Goal: Use online tool/utility: Utilize a website feature to perform a specific function

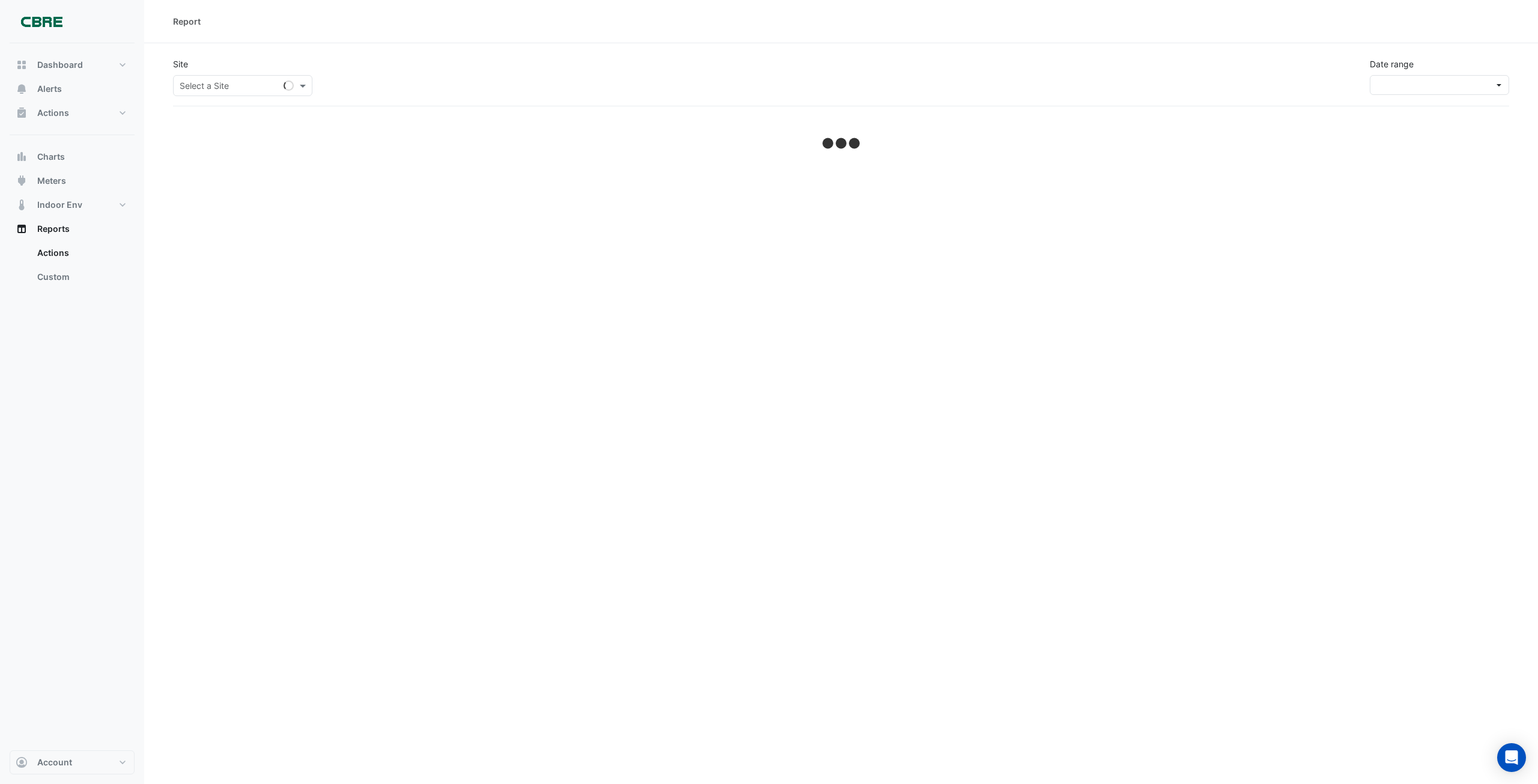
select select "***"
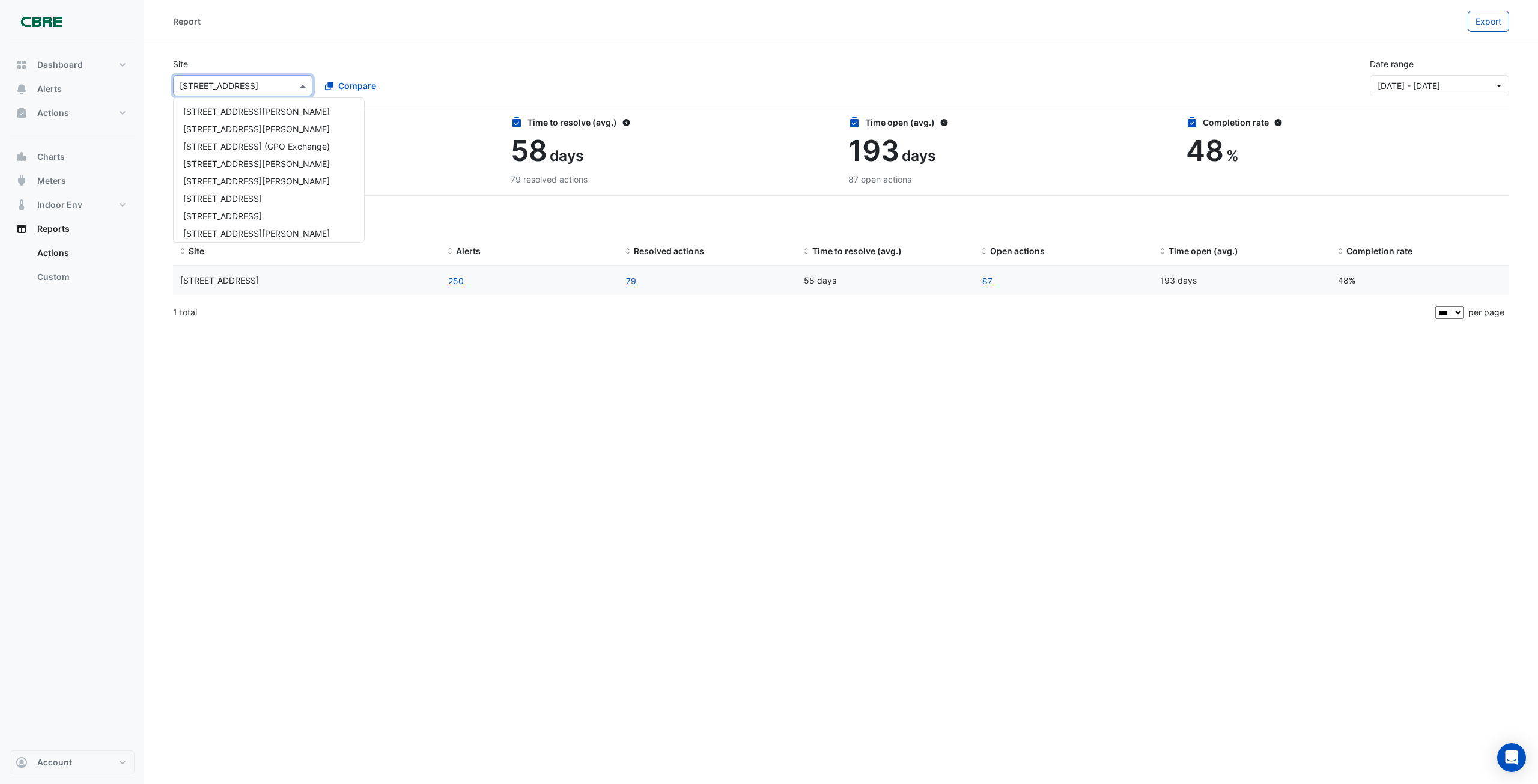
click at [287, 89] on div at bounding box center [242, 86] width 138 height 14
type input "***"
click at [224, 108] on span "[STREET_ADDRESS][PERSON_NAME]" at bounding box center [256, 111] width 147 height 10
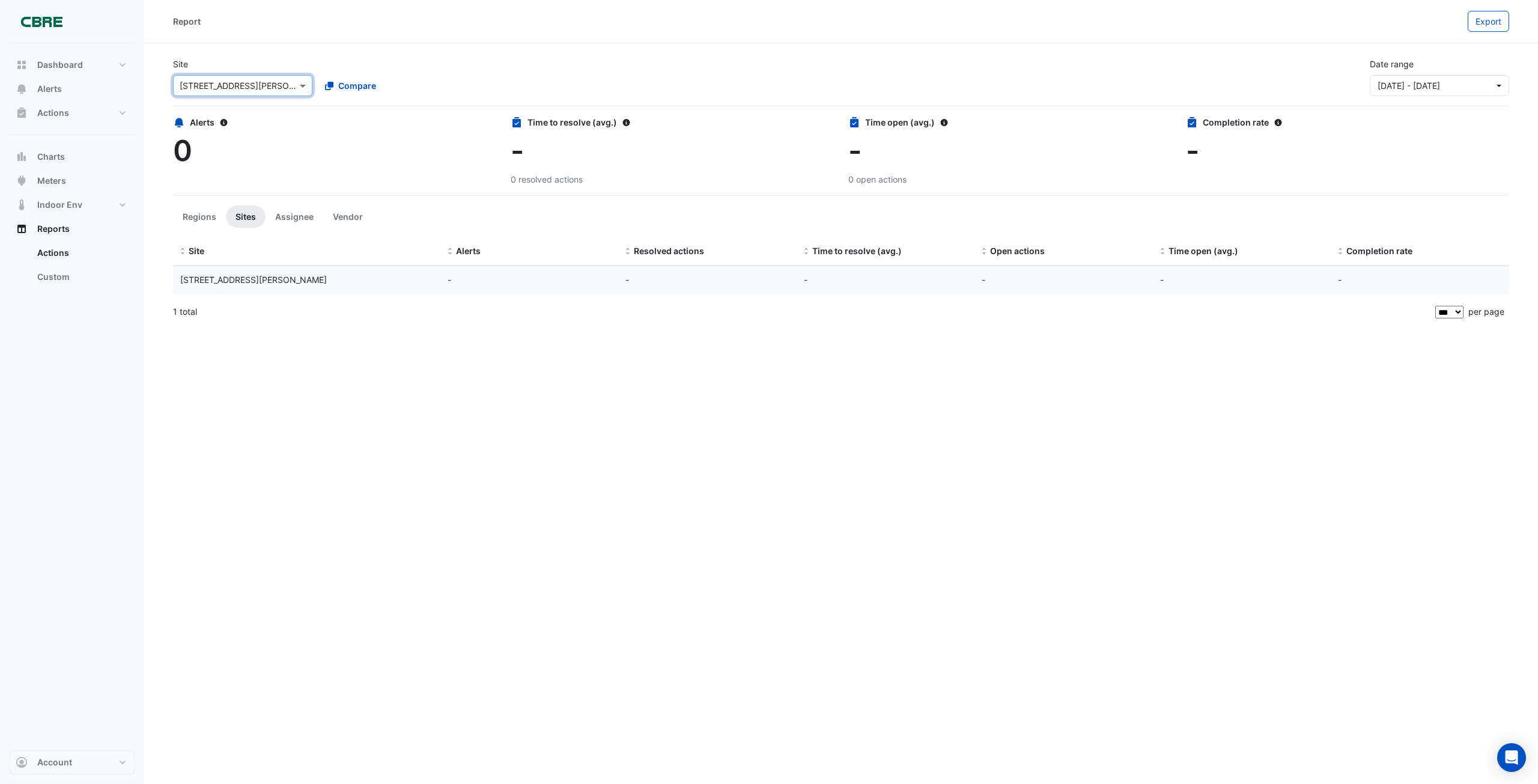
click at [231, 283] on span "[STREET_ADDRESS][PERSON_NAME]" at bounding box center [253, 279] width 147 height 10
click at [94, 163] on button "Charts" at bounding box center [72, 157] width 125 height 24
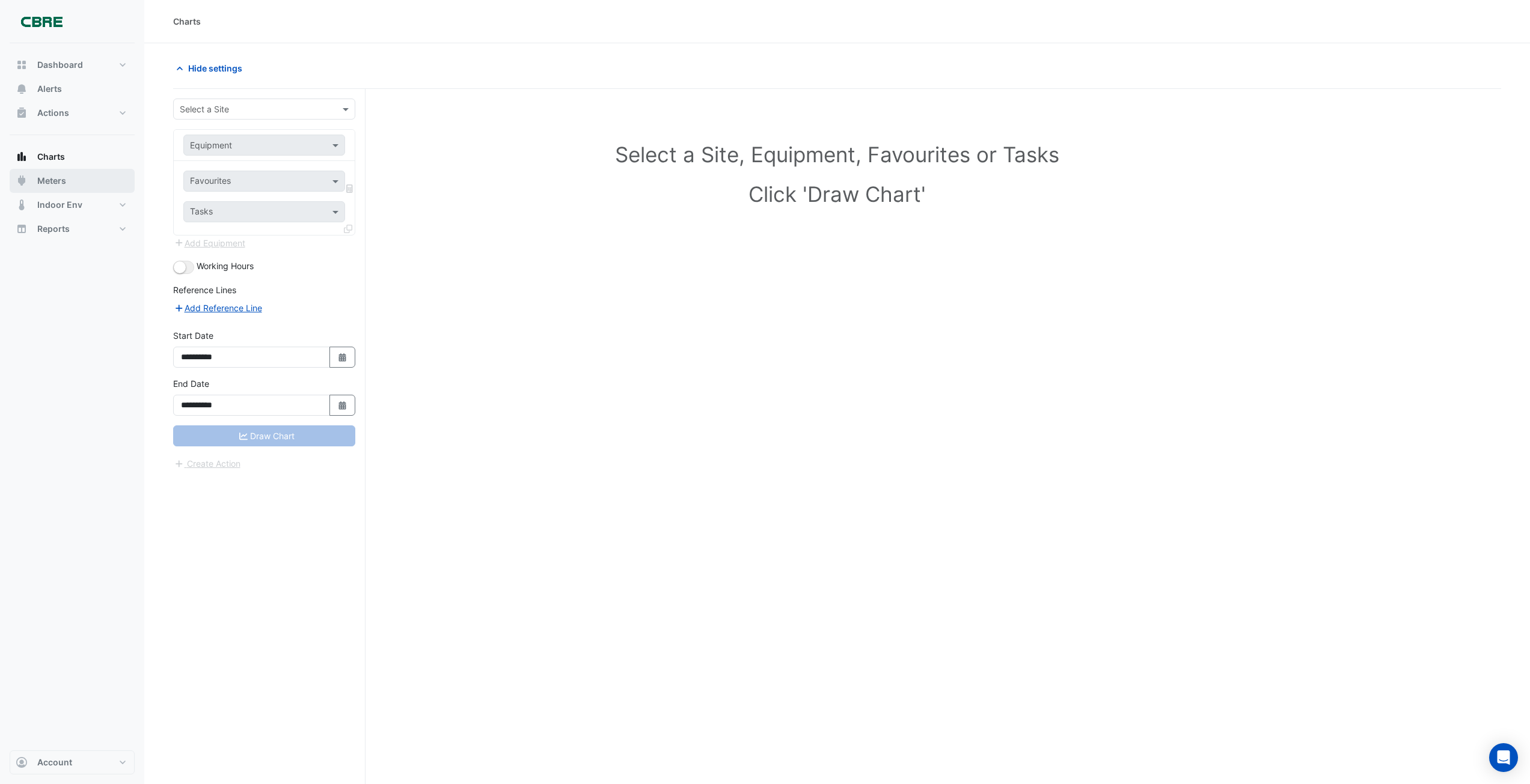
click at [72, 182] on button "Meters" at bounding box center [72, 181] width 125 height 24
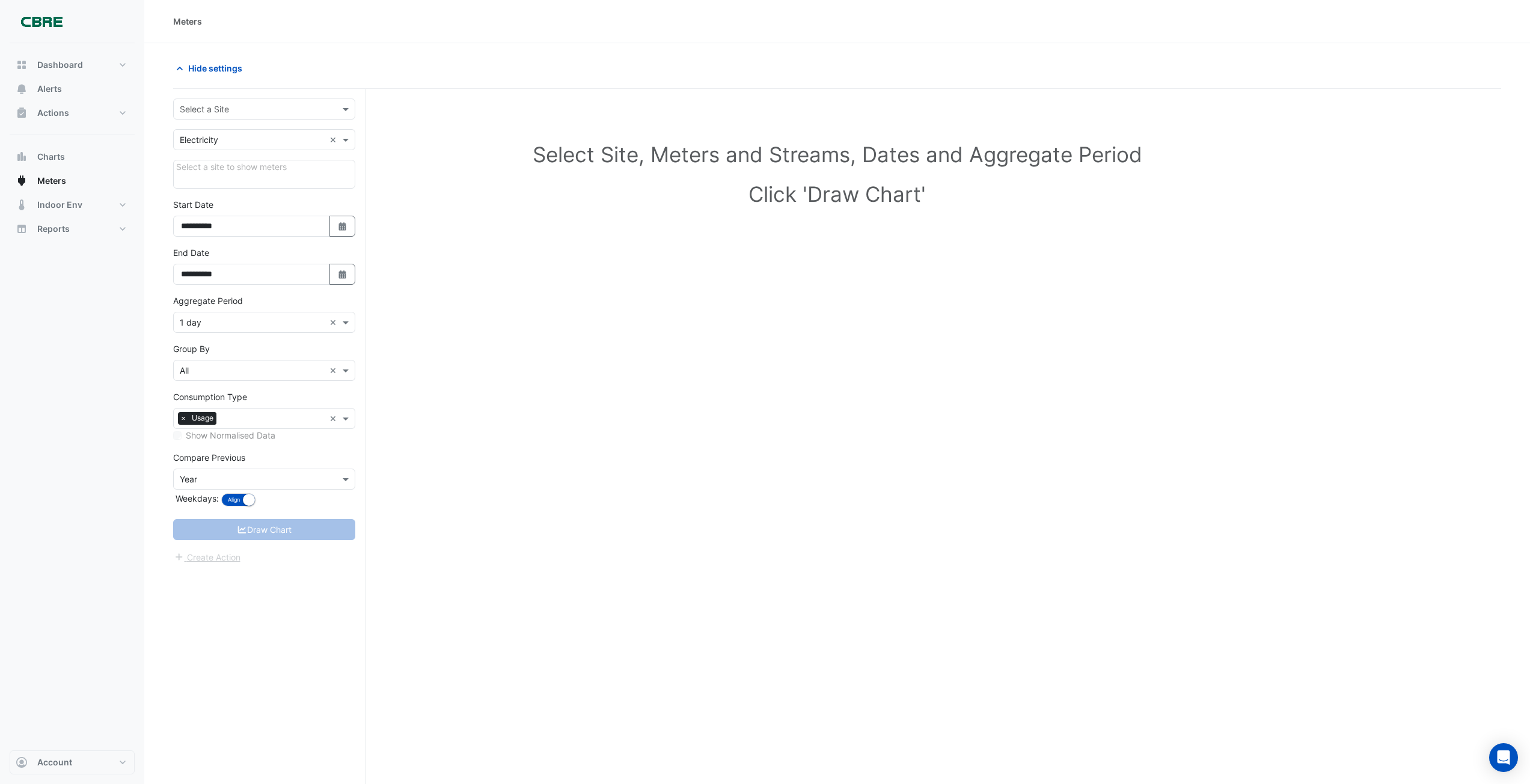
click at [549, 210] on div "Select Site, Meters and Streams, Dates and Aggregate Period Click 'Draw Chart'" at bounding box center [837, 176] width 1328 height 147
click at [261, 114] on div "Select a Site" at bounding box center [254, 108] width 161 height 13
type input "***"
click at [251, 133] on span "[STREET_ADDRESS][PERSON_NAME]" at bounding box center [257, 135] width 147 height 10
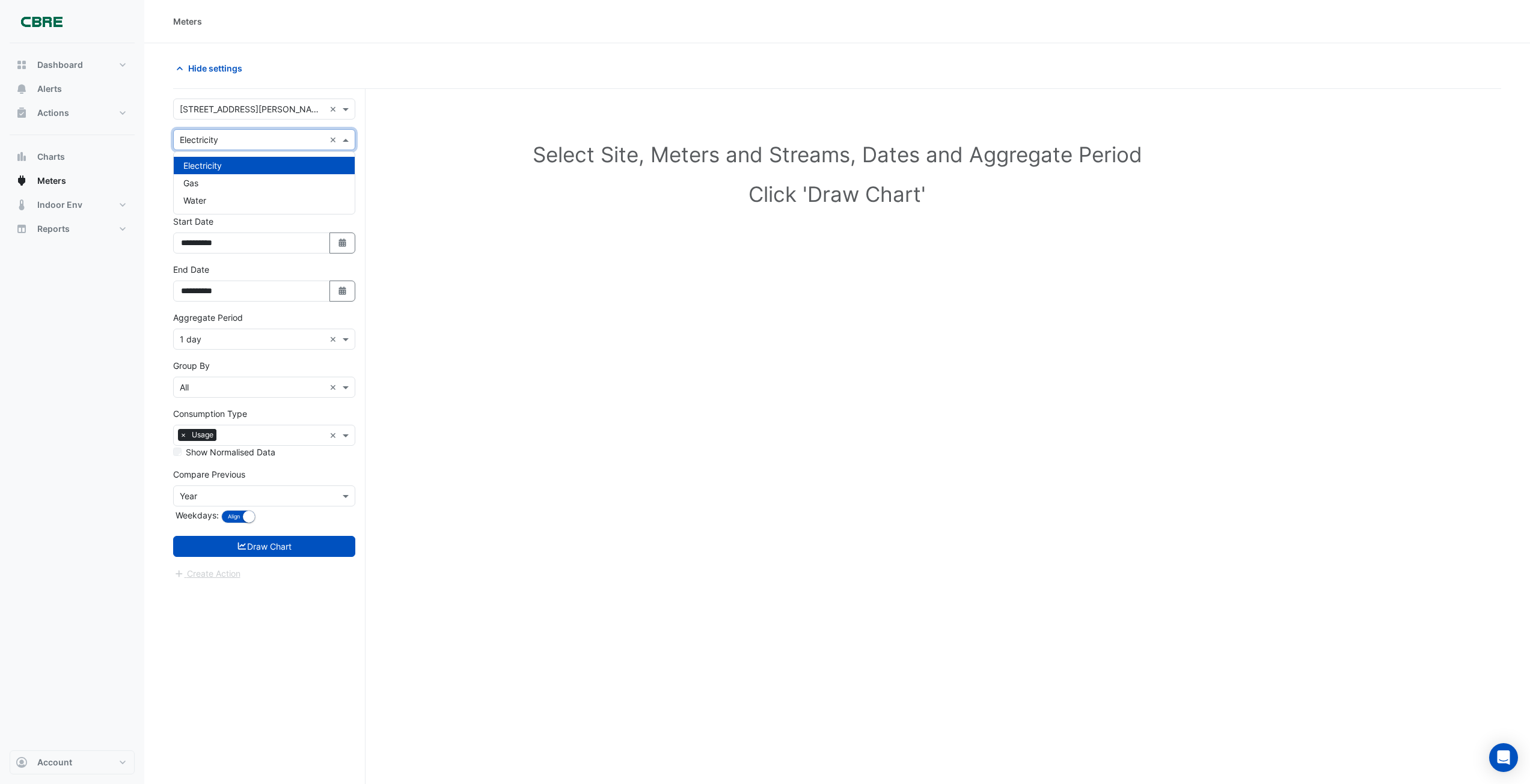
click at [346, 141] on span at bounding box center [347, 139] width 15 height 13
click at [257, 197] on div "Water" at bounding box center [264, 200] width 181 height 17
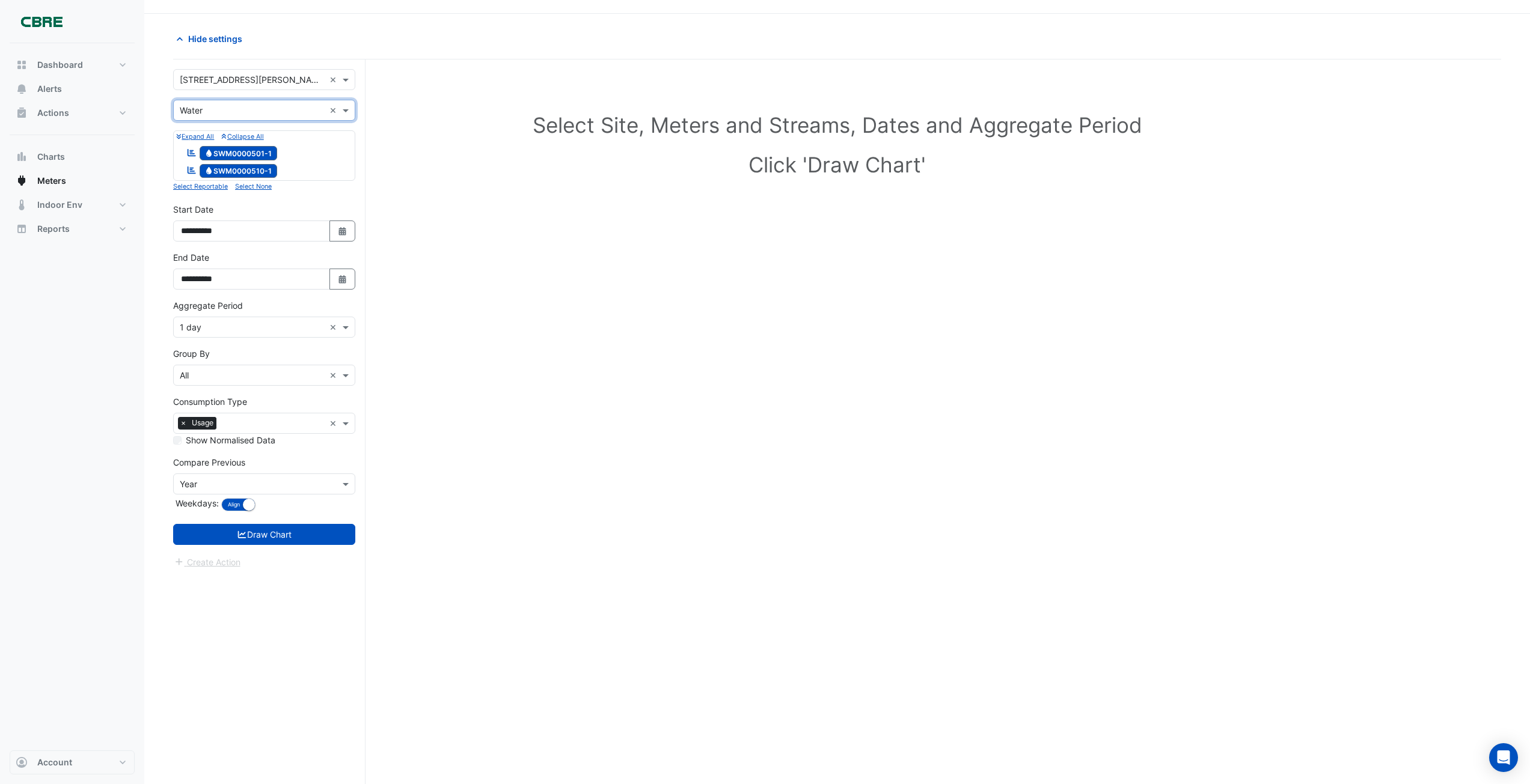
scroll to position [46, 0]
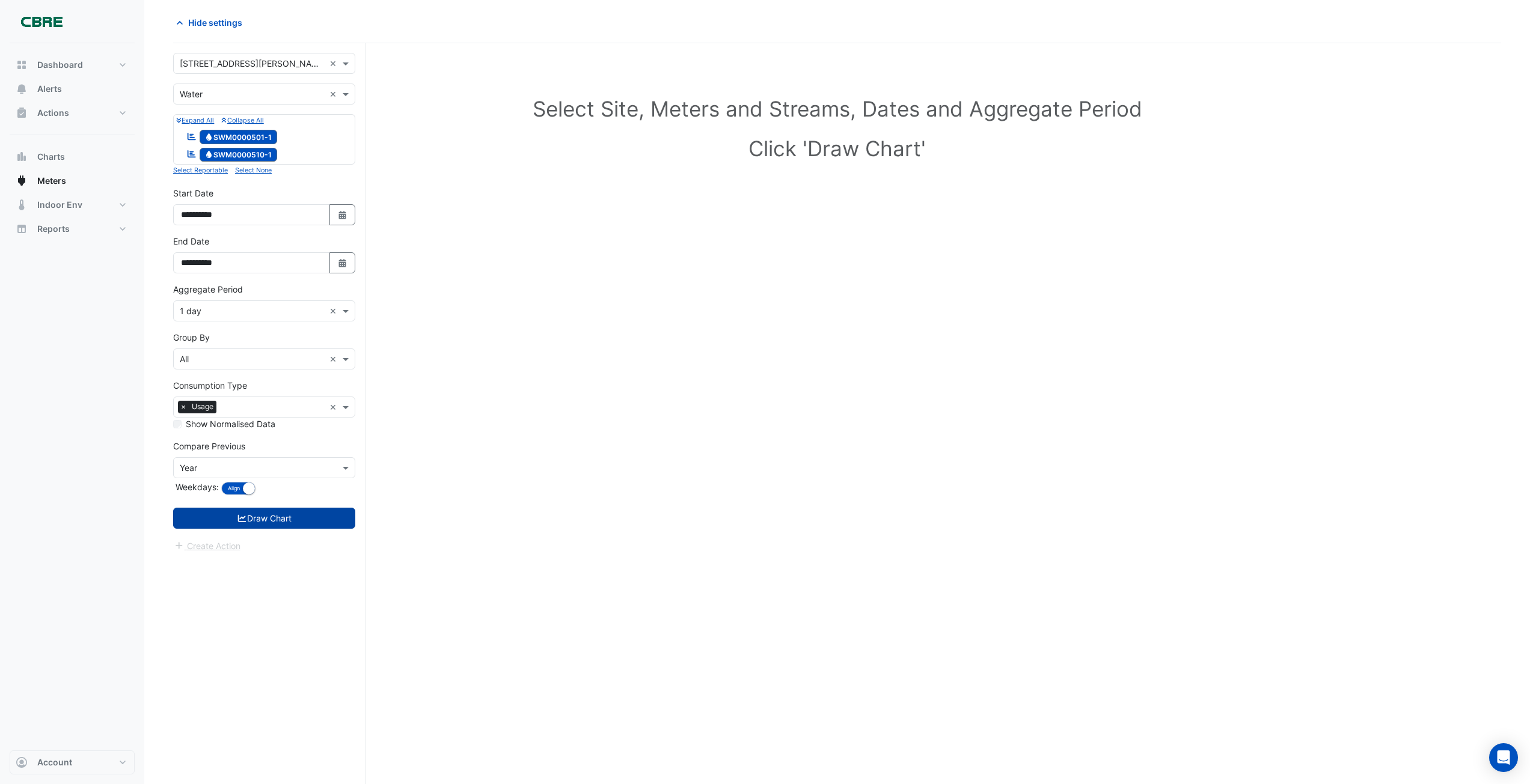
click at [265, 516] on button "Draw Chart" at bounding box center [264, 518] width 182 height 21
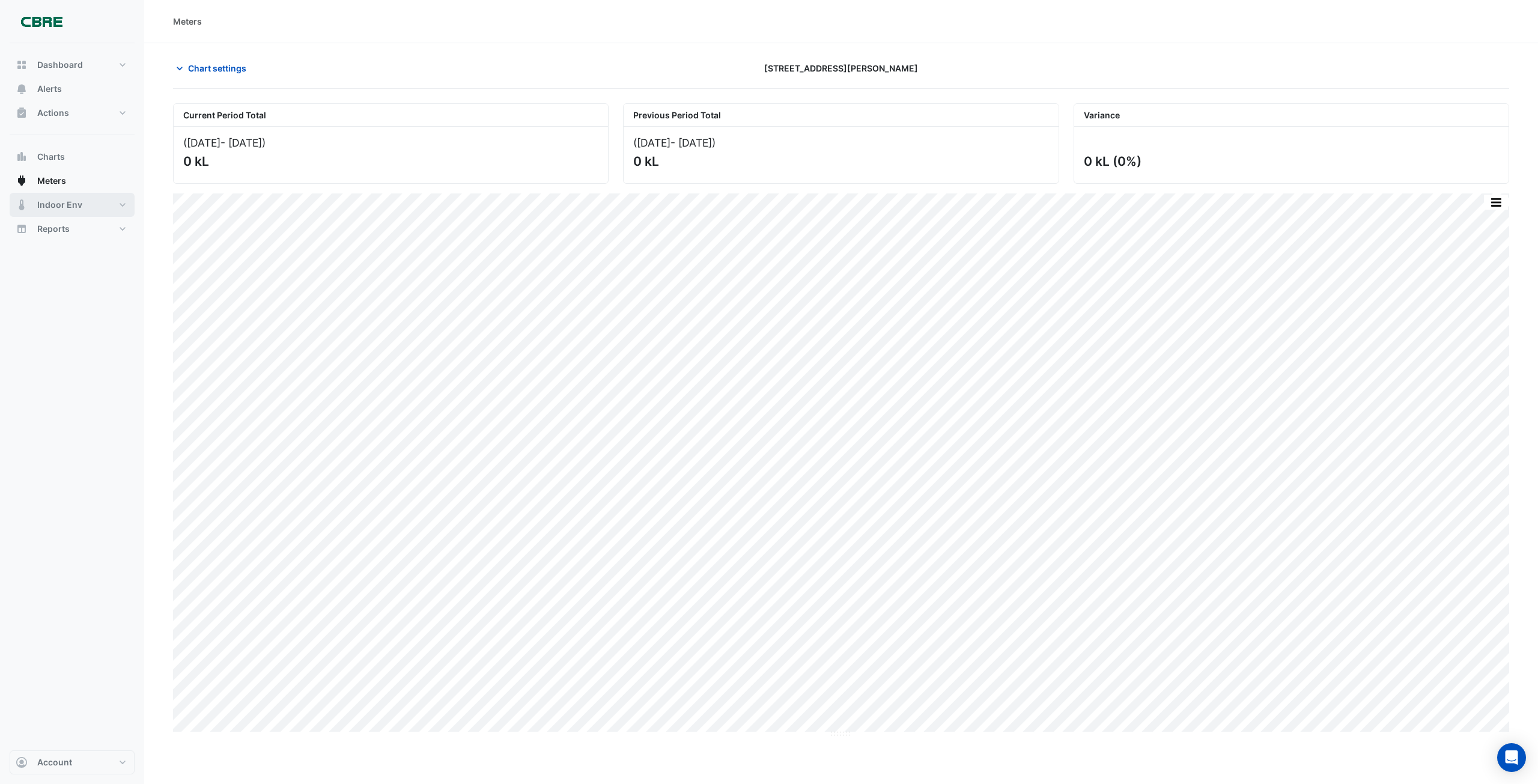
click at [116, 199] on button "Indoor Env" at bounding box center [72, 205] width 125 height 24
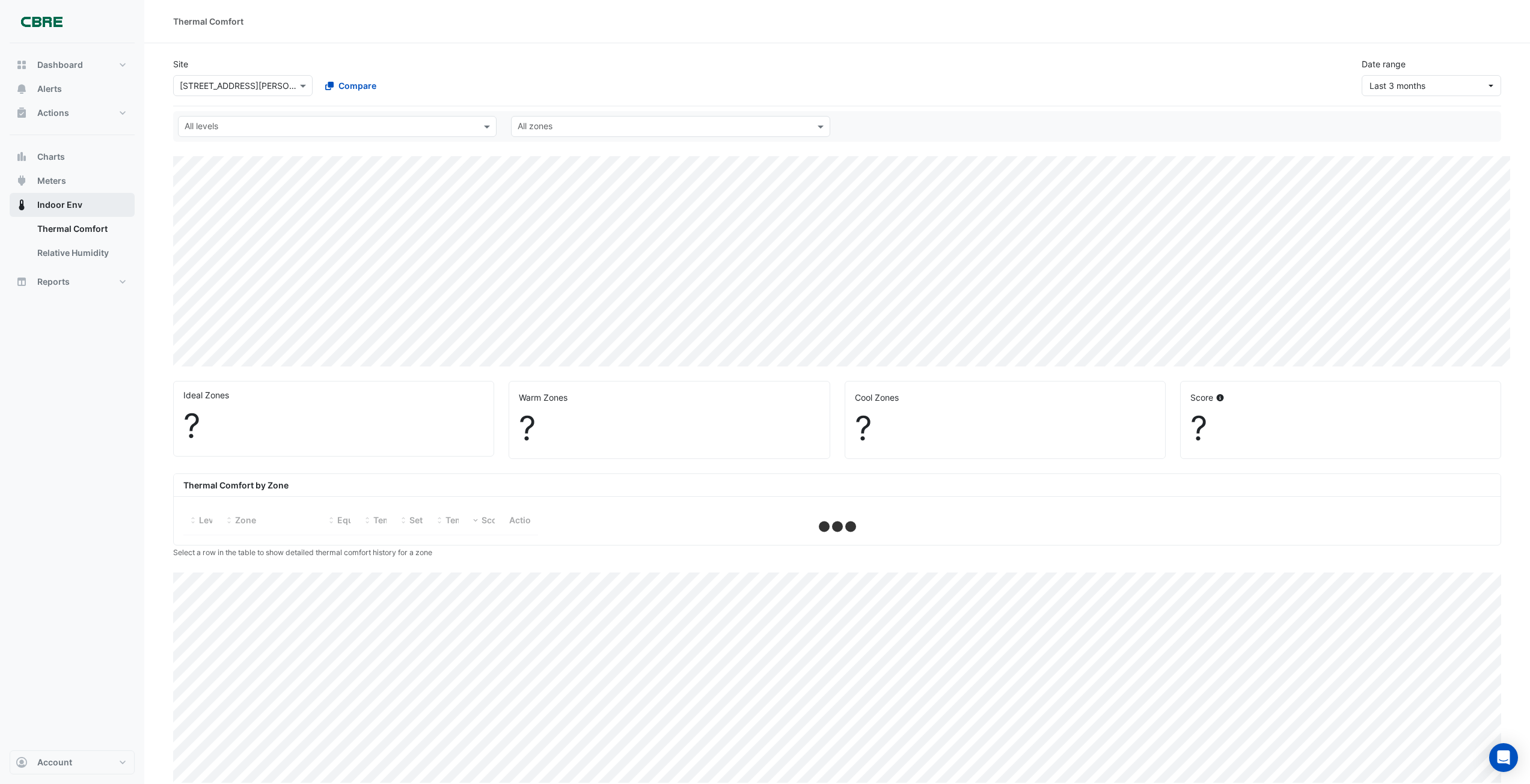
click at [106, 196] on button "Indoor Env" at bounding box center [72, 205] width 125 height 24
click at [71, 155] on button "Charts" at bounding box center [72, 157] width 125 height 24
